Goal: Transaction & Acquisition: Purchase product/service

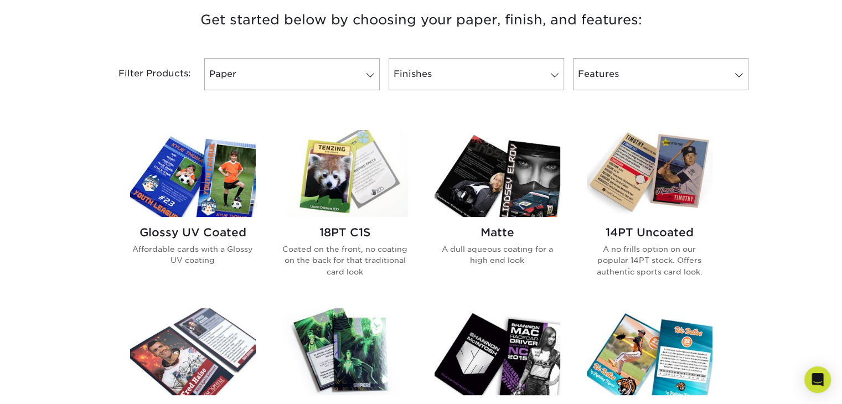
scroll to position [443, 0]
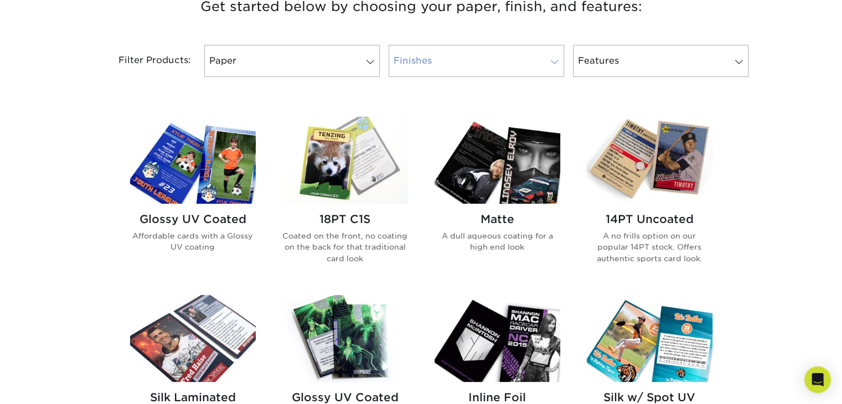
click at [450, 60] on link "Finishes" at bounding box center [477, 61] width 176 height 32
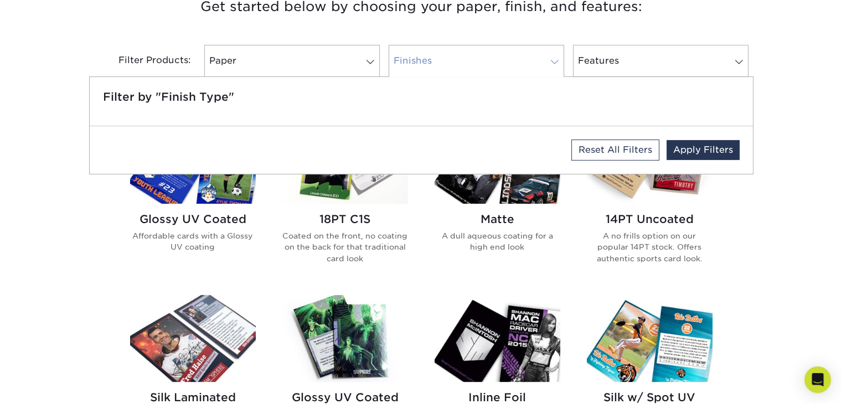
click at [461, 69] on link "Finishes" at bounding box center [477, 61] width 176 height 32
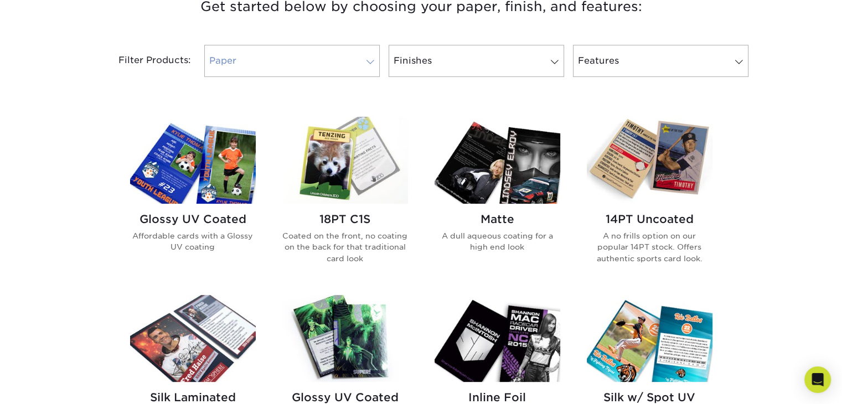
click at [306, 74] on link "Paper" at bounding box center [292, 61] width 176 height 32
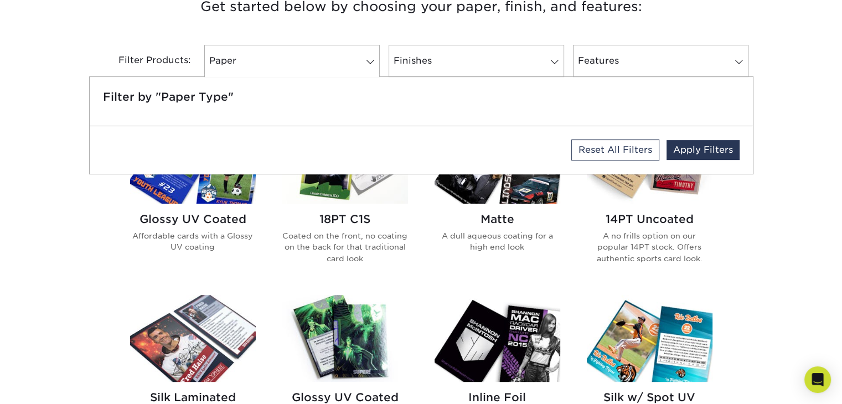
click at [773, 266] on div "Get started below by choosing your paper, finish, and features: Filtered Matche…" at bounding box center [421, 400] width 842 height 865
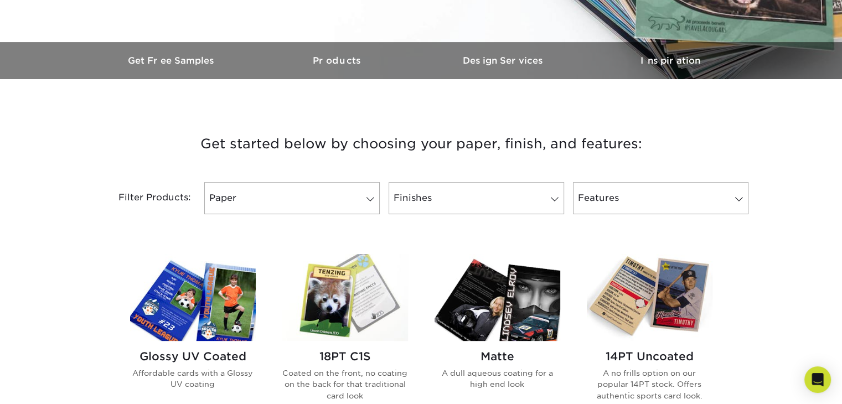
scroll to position [332, 0]
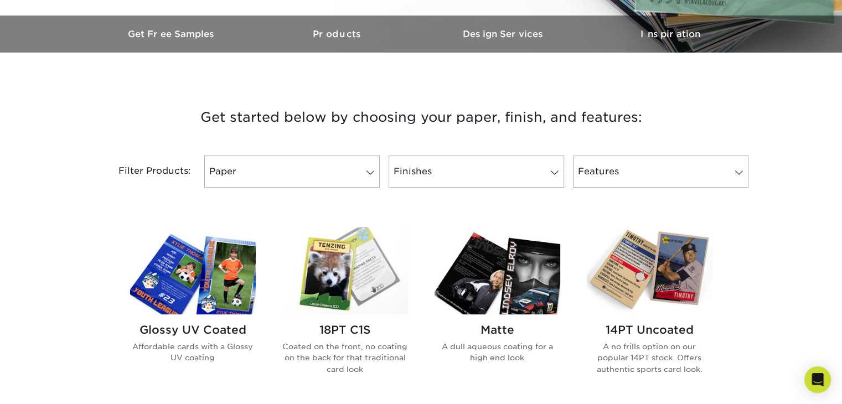
click at [229, 292] on img at bounding box center [193, 271] width 126 height 87
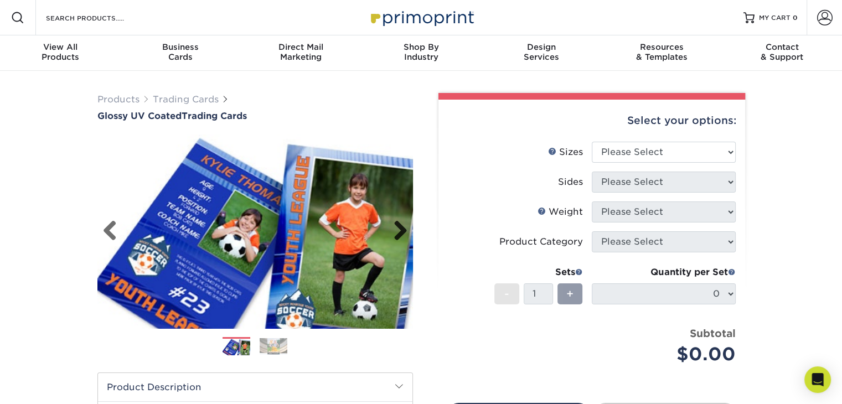
click at [405, 228] on link "Next" at bounding box center [396, 231] width 22 height 22
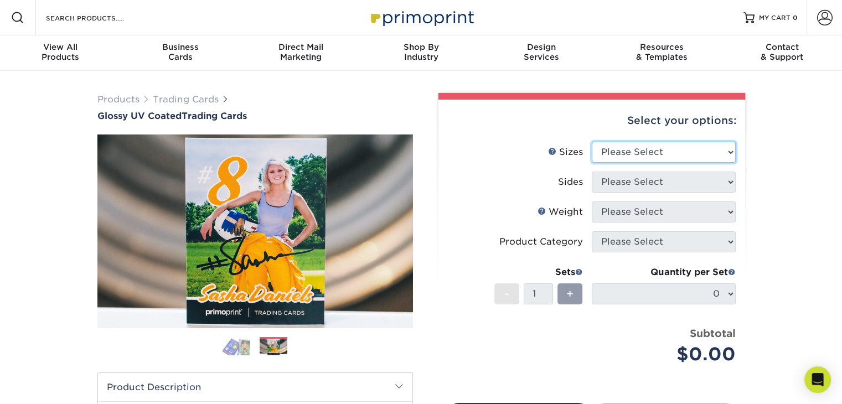
click at [630, 153] on select "Please Select 2.5" x 3.5"" at bounding box center [664, 152] width 144 height 21
select select "2.50x3.50"
click at [592, 142] on select "Please Select 2.5" x 3.5"" at bounding box center [664, 152] width 144 height 21
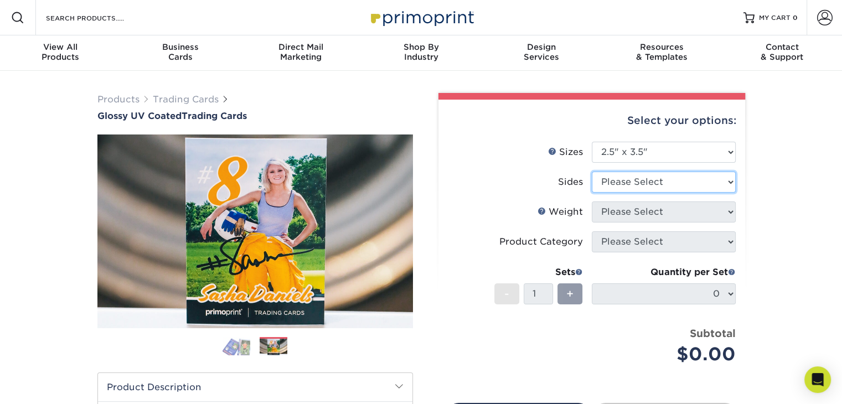
click at [643, 182] on select "Please Select Print Both Sides Print Front Only" at bounding box center [664, 182] width 144 height 21
select select "13abbda7-1d64-4f25-8bb2-c179b224825d"
click at [592, 172] on select "Please Select Print Both Sides Print Front Only" at bounding box center [664, 182] width 144 height 21
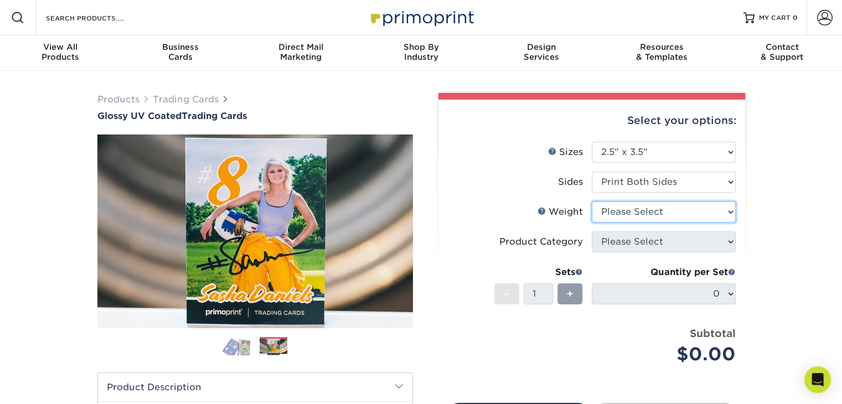
click at [636, 211] on select "Please Select 16PT 14PT 18PT C1S" at bounding box center [664, 212] width 144 height 21
select select "18PTC1S"
click at [592, 202] on select "Please Select 16PT 14PT 18PT C1S" at bounding box center [664, 212] width 144 height 21
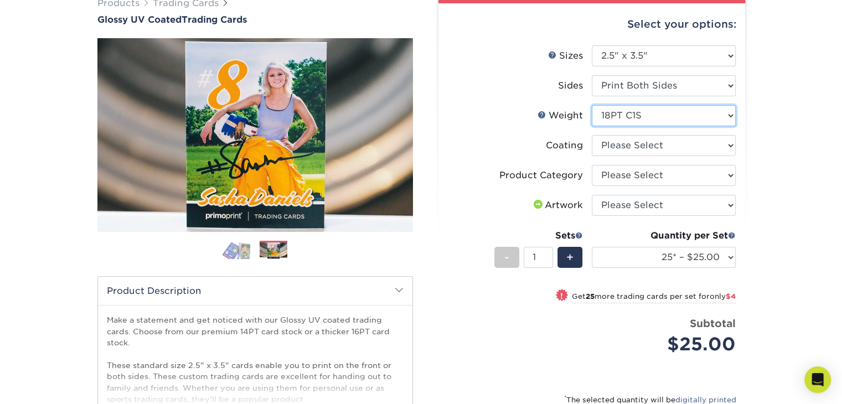
scroll to position [111, 0]
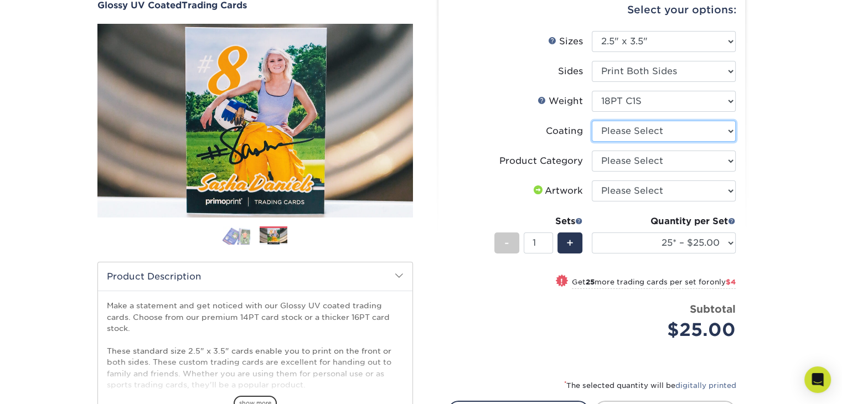
click at [638, 135] on select at bounding box center [664, 131] width 144 height 21
select select "1e8116af-acfc-44b1-83dc-8181aa338834"
click at [592, 121] on select at bounding box center [664, 131] width 144 height 21
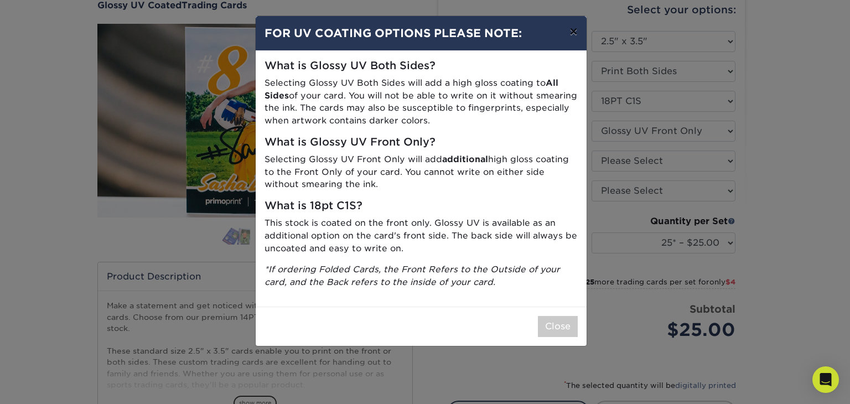
click at [574, 36] on button "×" at bounding box center [573, 31] width 25 height 31
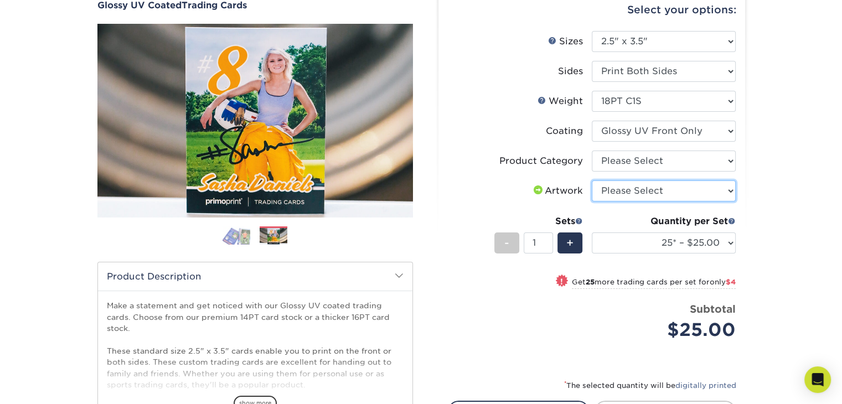
click at [648, 184] on select "Please Select I will upload files I need a design - $100" at bounding box center [664, 190] width 144 height 21
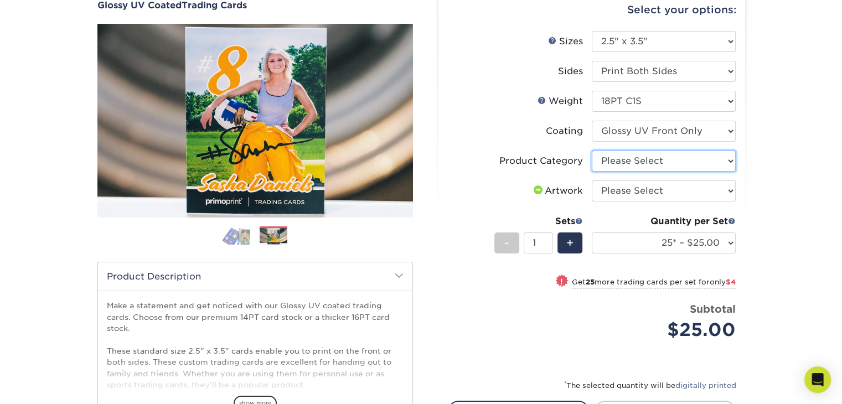
click at [647, 166] on select "Please Select Trading Cards" at bounding box center [664, 161] width 144 height 21
select select "c2f9bce9-36c2-409d-b101-c29d9d031e18"
click at [592, 151] on select "Please Select Trading Cards" at bounding box center [664, 161] width 144 height 21
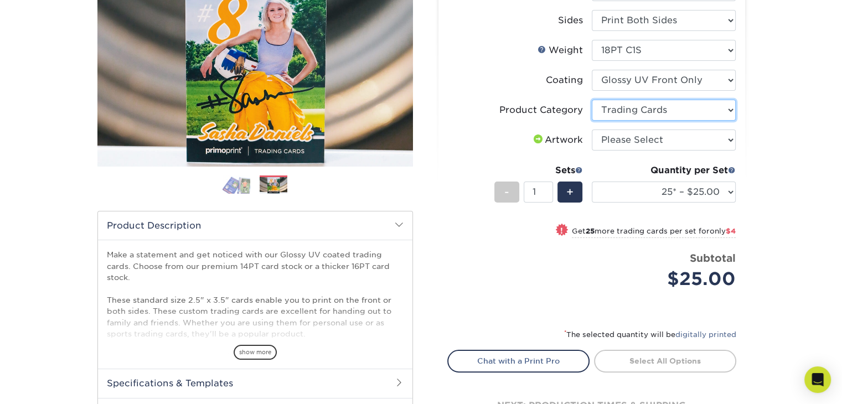
scroll to position [332, 0]
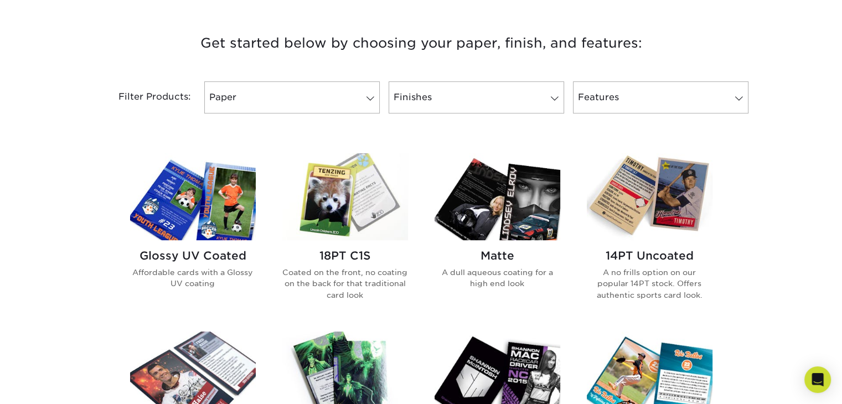
scroll to position [388, 0]
